Goal: Information Seeking & Learning: Compare options

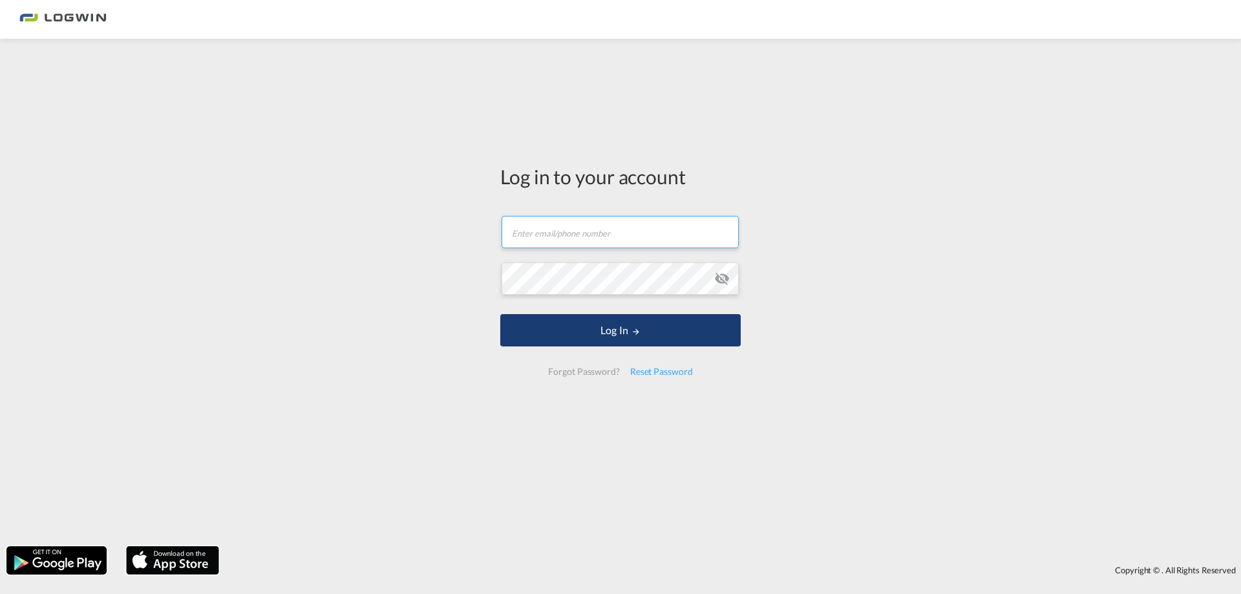
type input "[EMAIL_ADDRESS][DOMAIN_NAME]"
click at [583, 339] on button "Log In" at bounding box center [620, 330] width 240 height 32
